Goal: Information Seeking & Learning: Learn about a topic

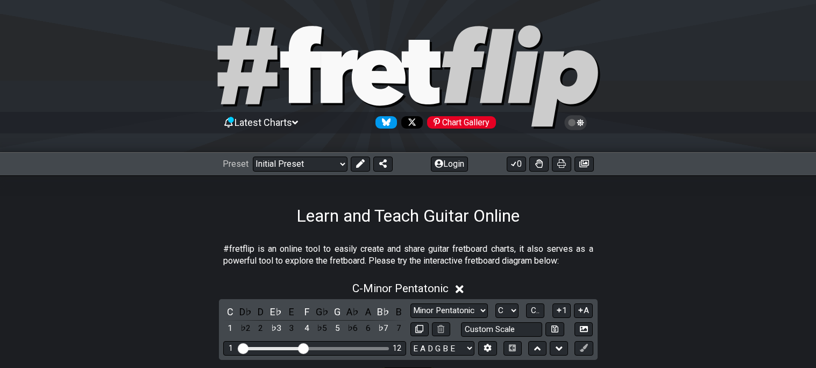
scroll to position [163, 0]
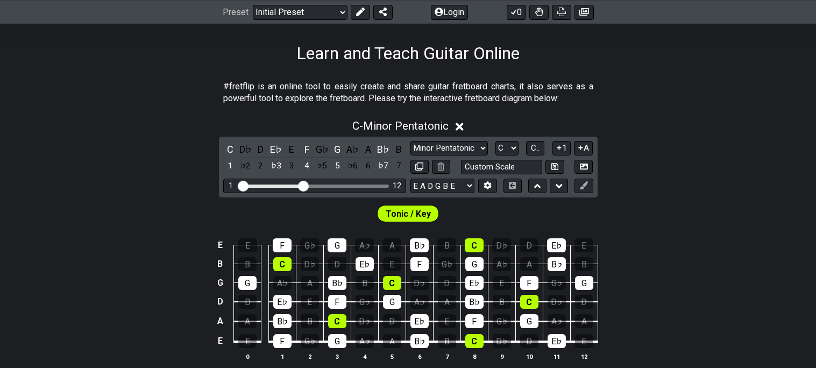
click at [464, 127] on icon at bounding box center [460, 126] width 8 height 11
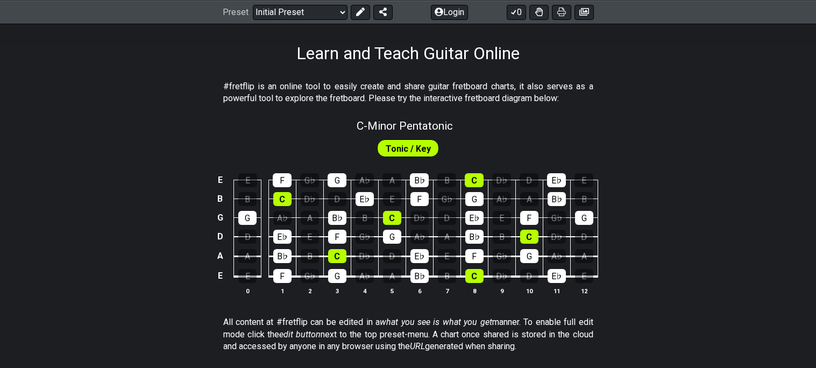
scroll to position [41, 0]
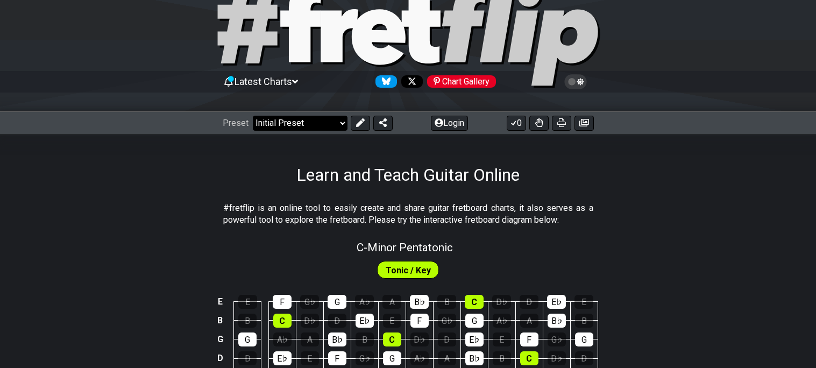
click at [311, 119] on select "Welcome to #fretflip! Initial Preset Custom Preset Minor Pentatonic Major Penta…" at bounding box center [300, 123] width 95 height 15
select select "/welcome"
click at [253, 116] on select "Welcome to #fretflip! Initial Preset Custom Preset Minor Pentatonic Major Penta…" at bounding box center [300, 123] width 95 height 15
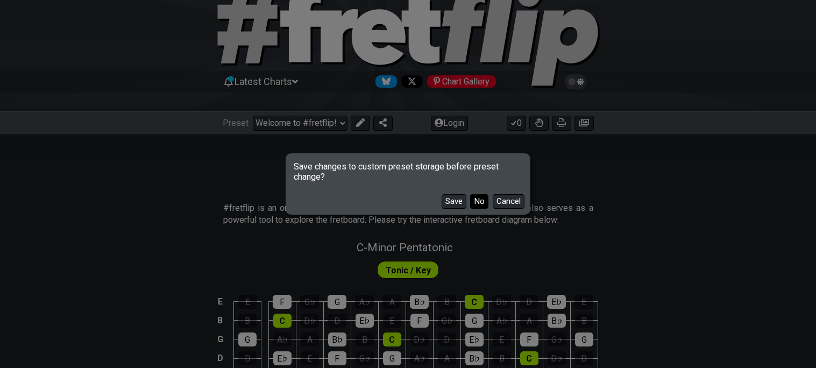
click at [470, 200] on button "No" at bounding box center [479, 201] width 18 height 15
select select "C"
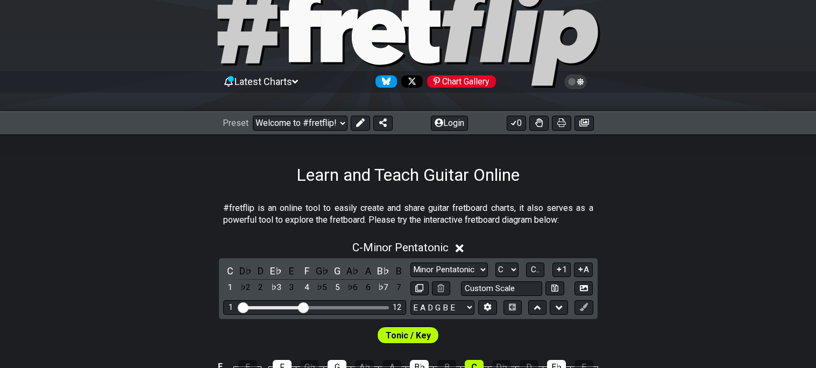
click at [305, 109] on div "Latest Charts Chart Gallery" at bounding box center [408, 92] width 816 height 39
click at [307, 117] on select "Welcome to #fretflip! Initial Preset Custom Preset Minor Pentatonic Major Penta…" at bounding box center [300, 123] width 95 height 15
click at [253, 116] on select "Welcome to #fretflip! Initial Preset Custom Preset Minor Pentatonic Major Penta…" at bounding box center [300, 123] width 95 height 15
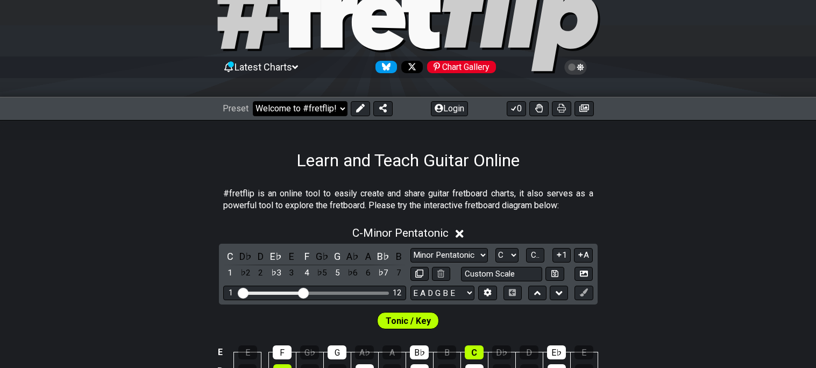
scroll to position [52, 0]
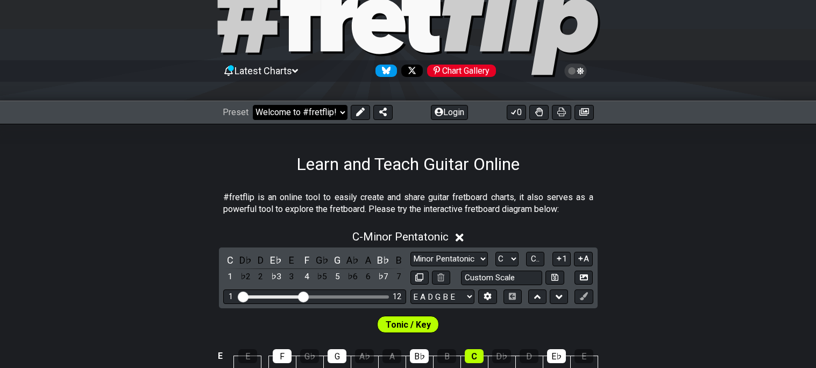
click at [295, 113] on select "Welcome to #fretflip! Initial Preset Custom Preset Minor Pentatonic Major Penta…" at bounding box center [300, 112] width 95 height 15
click at [253, 105] on select "Welcome to #fretflip! Initial Preset Custom Preset Minor Pentatonic Major Penta…" at bounding box center [300, 112] width 95 height 15
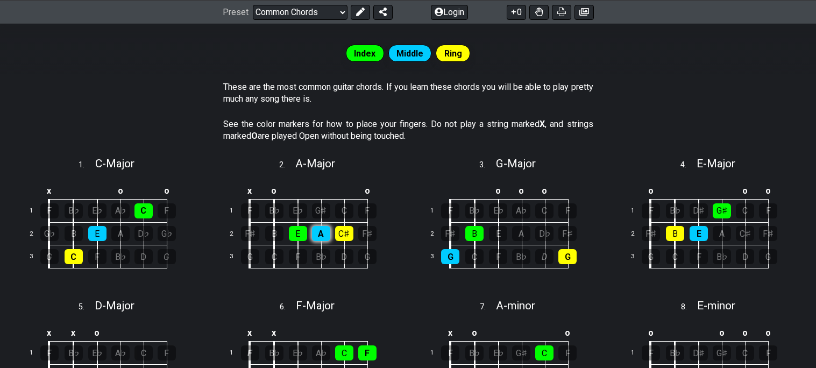
scroll to position [206, 0]
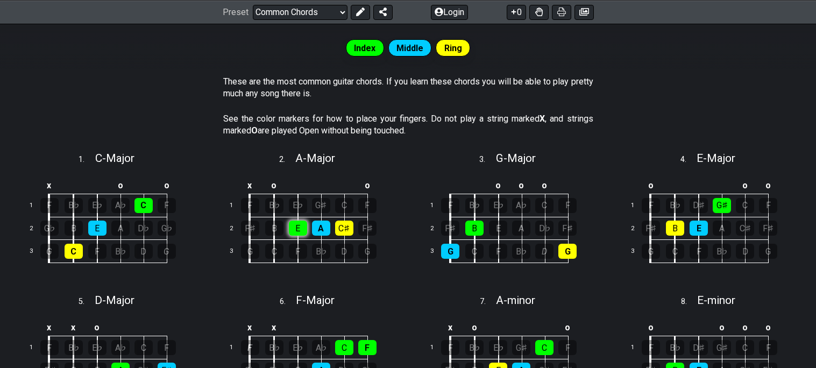
click at [294, 225] on div "E" at bounding box center [298, 228] width 18 height 15
click at [295, 227] on div "E" at bounding box center [298, 228] width 18 height 15
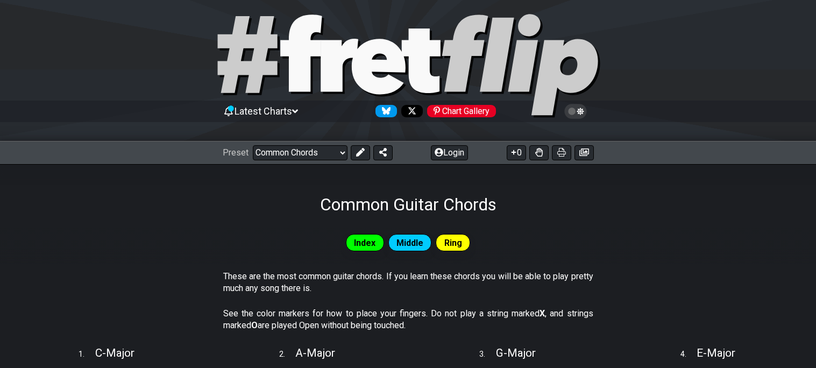
scroll to position [9, 0]
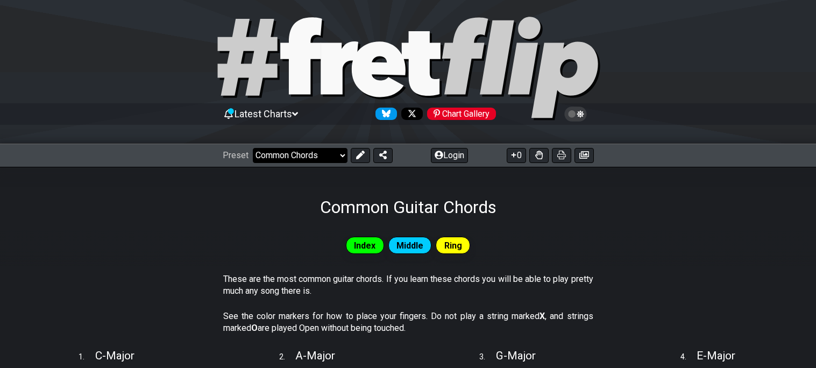
click at [339, 152] on select "Welcome to #fretflip! Initial Preset Custom Preset Minor Pentatonic Major Penta…" at bounding box center [300, 155] width 95 height 15
click at [253, 148] on select "Welcome to #fretflip! Initial Preset Custom Preset Minor Pentatonic Major Penta…" at bounding box center [300, 155] width 95 height 15
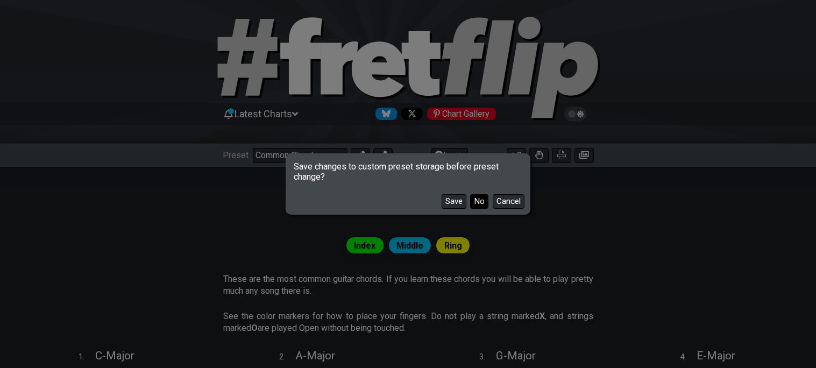
click at [487, 205] on button "No" at bounding box center [479, 201] width 18 height 15
select select "/power-chords"
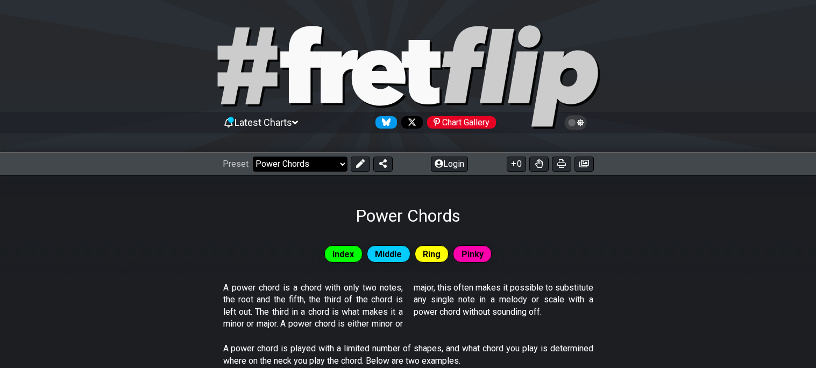
click at [306, 165] on select "Welcome to #fretflip! Initial Preset Custom Preset Minor Pentatonic Major Penta…" at bounding box center [300, 164] width 95 height 15
click at [148, 175] on div "Preset Welcome to #fretflip! Initial Preset Custom Preset Minor Pentatonic Majo…" at bounding box center [408, 164] width 816 height 24
click at [279, 118] on span "Latest Charts" at bounding box center [264, 122] width 58 height 11
